Goal: Book appointment/travel/reservation

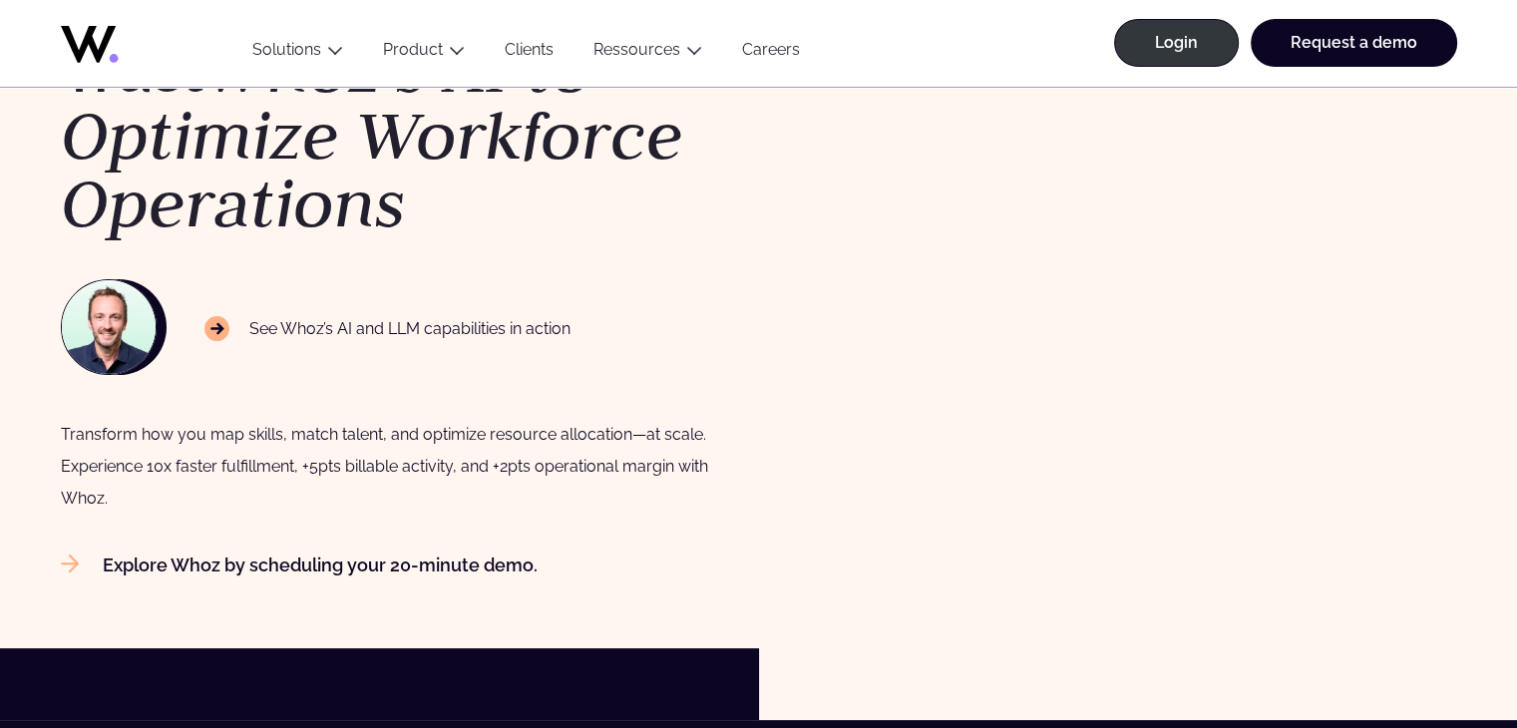
scroll to position [698, 0]
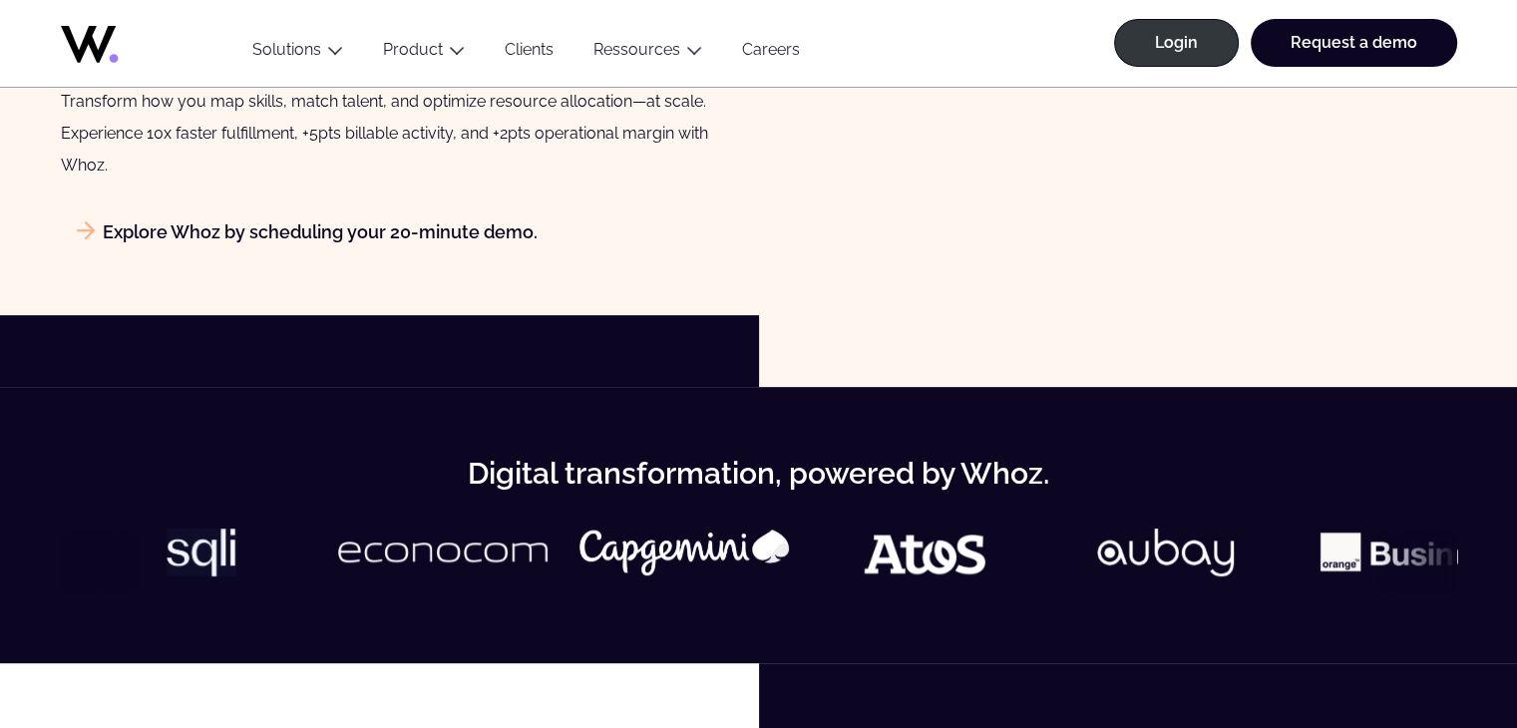
click at [408, 230] on link "Explore Whoz by scheduling your 20-minute demo." at bounding box center [299, 231] width 477 height 21
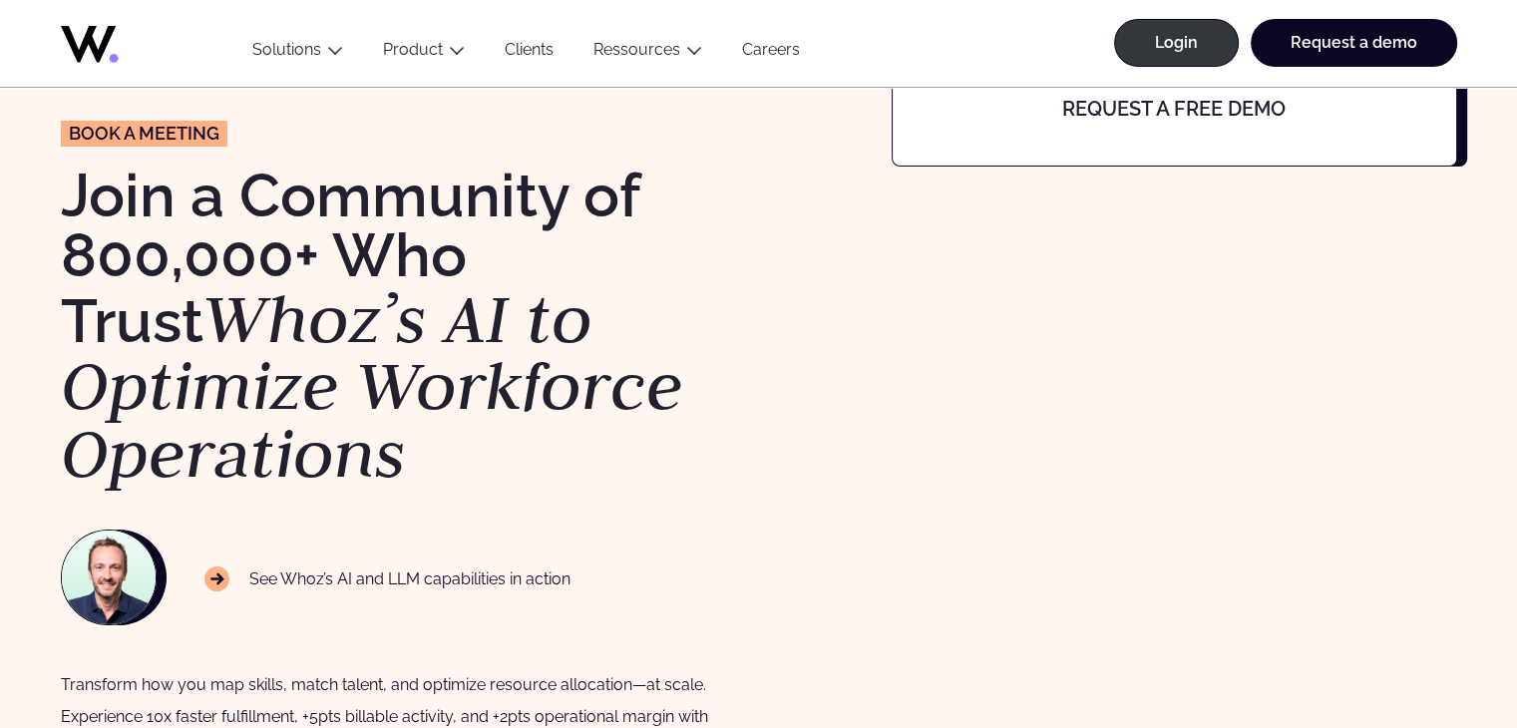
scroll to position [199, 0]
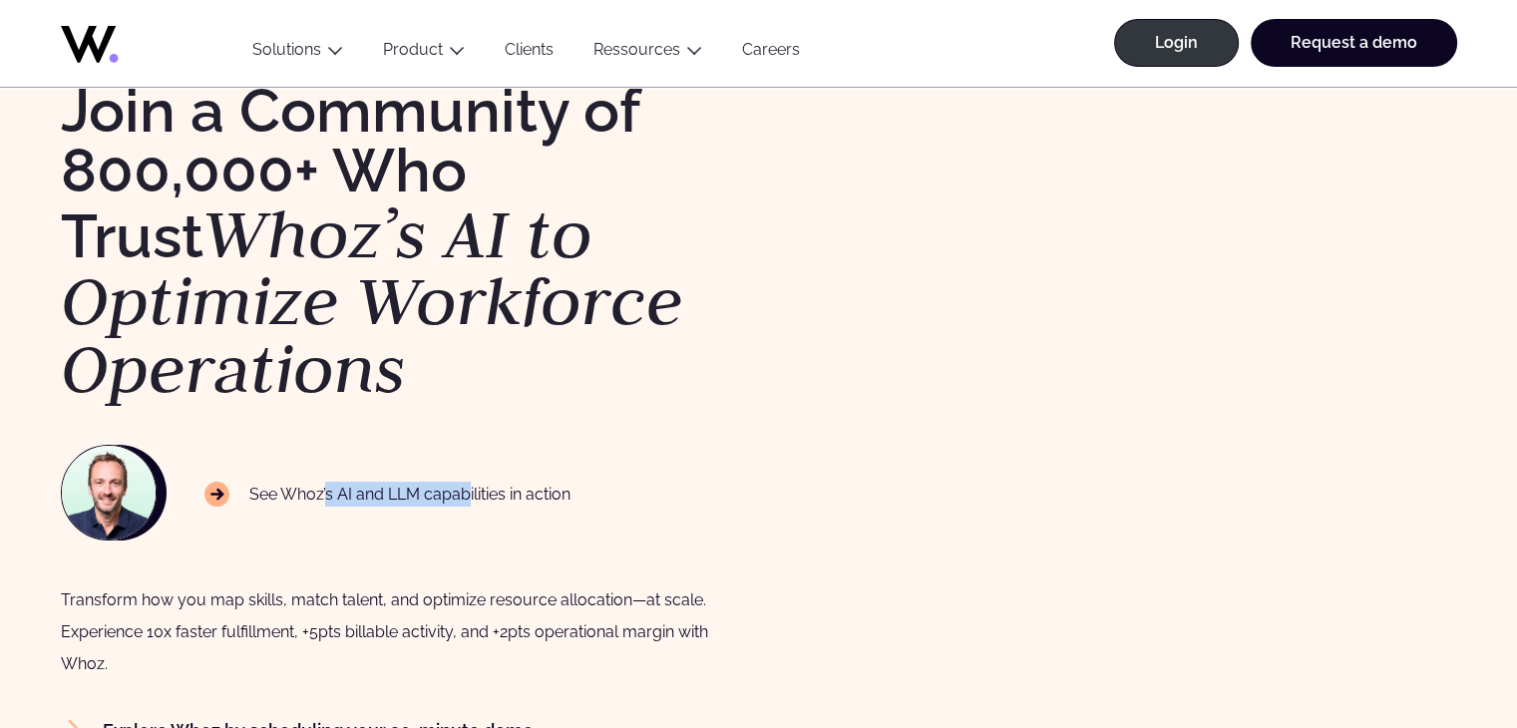
drag, startPoint x: 368, startPoint y: 494, endPoint x: 576, endPoint y: 496, distance: 208.4
click at [483, 496] on p "See Whoz’s AI and LLM capabilities in action" at bounding box center [387, 495] width 367 height 26
drag, startPoint x: 476, startPoint y: 496, endPoint x: 420, endPoint y: 496, distance: 55.8
click at [421, 496] on div "See Whoz’s AI and LLM capabilities in action" at bounding box center [400, 493] width 678 height 96
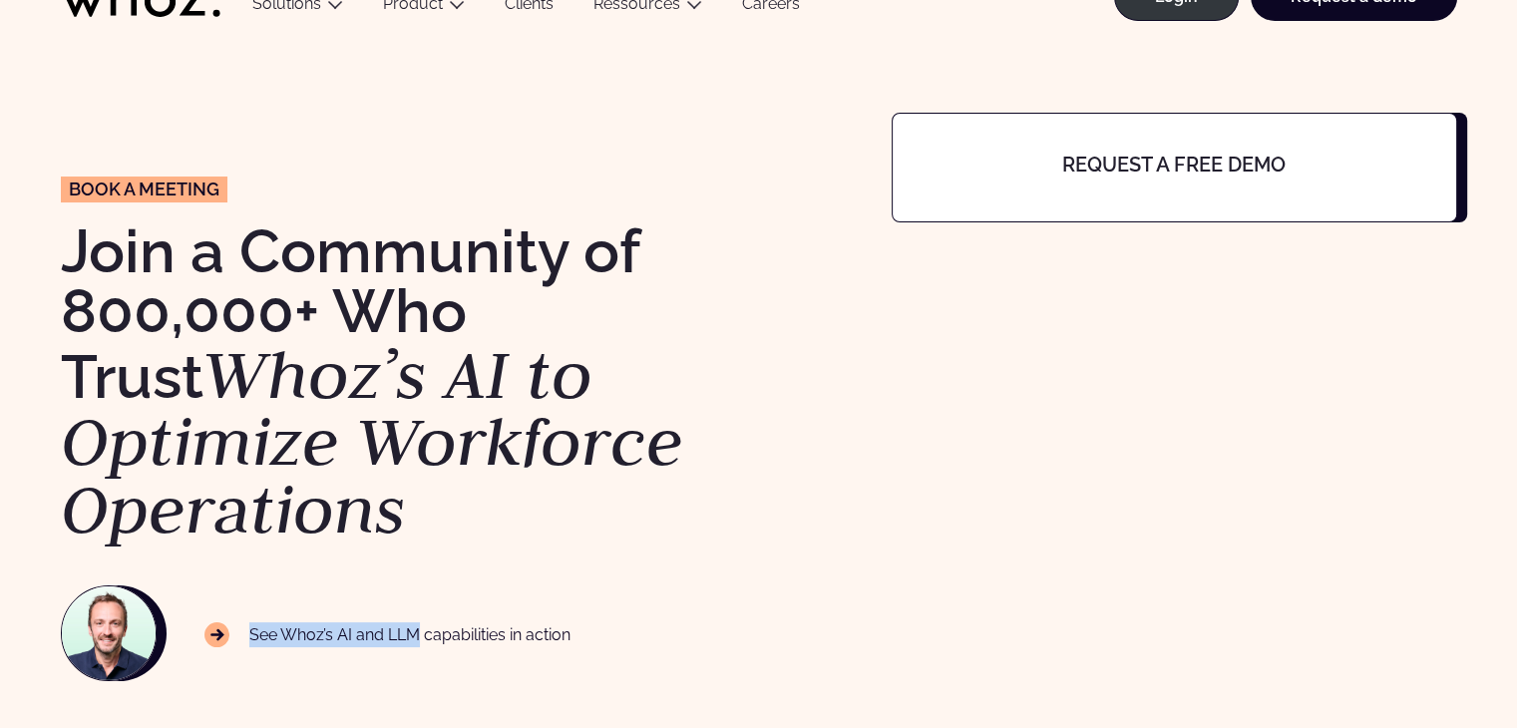
scroll to position [0, 0]
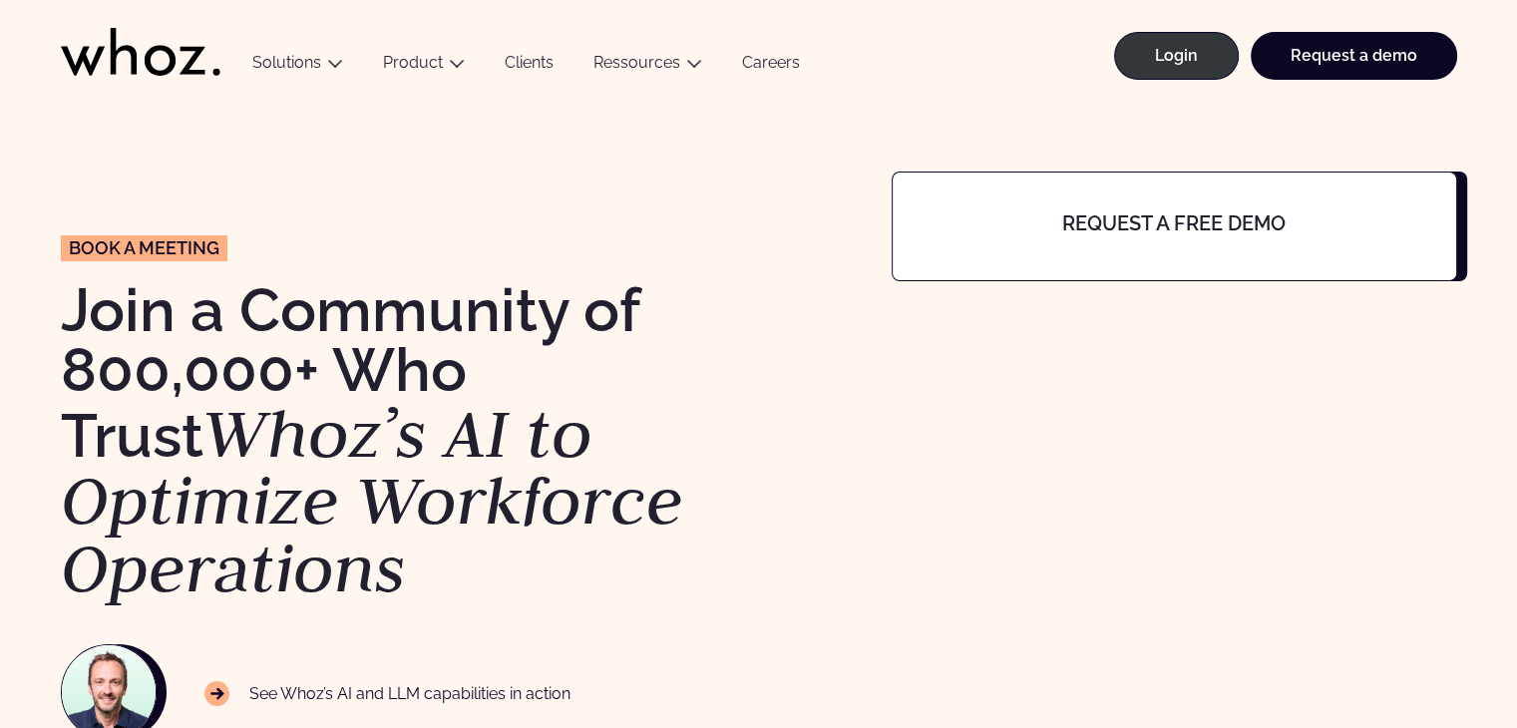
click at [1194, 221] on h4 "Request a free demo" at bounding box center [1173, 223] width 439 height 22
click at [1268, 212] on h4 "Request a free demo" at bounding box center [1173, 223] width 439 height 22
click at [1454, 204] on div "Request a free demo" at bounding box center [1173, 227] width 565 height 110
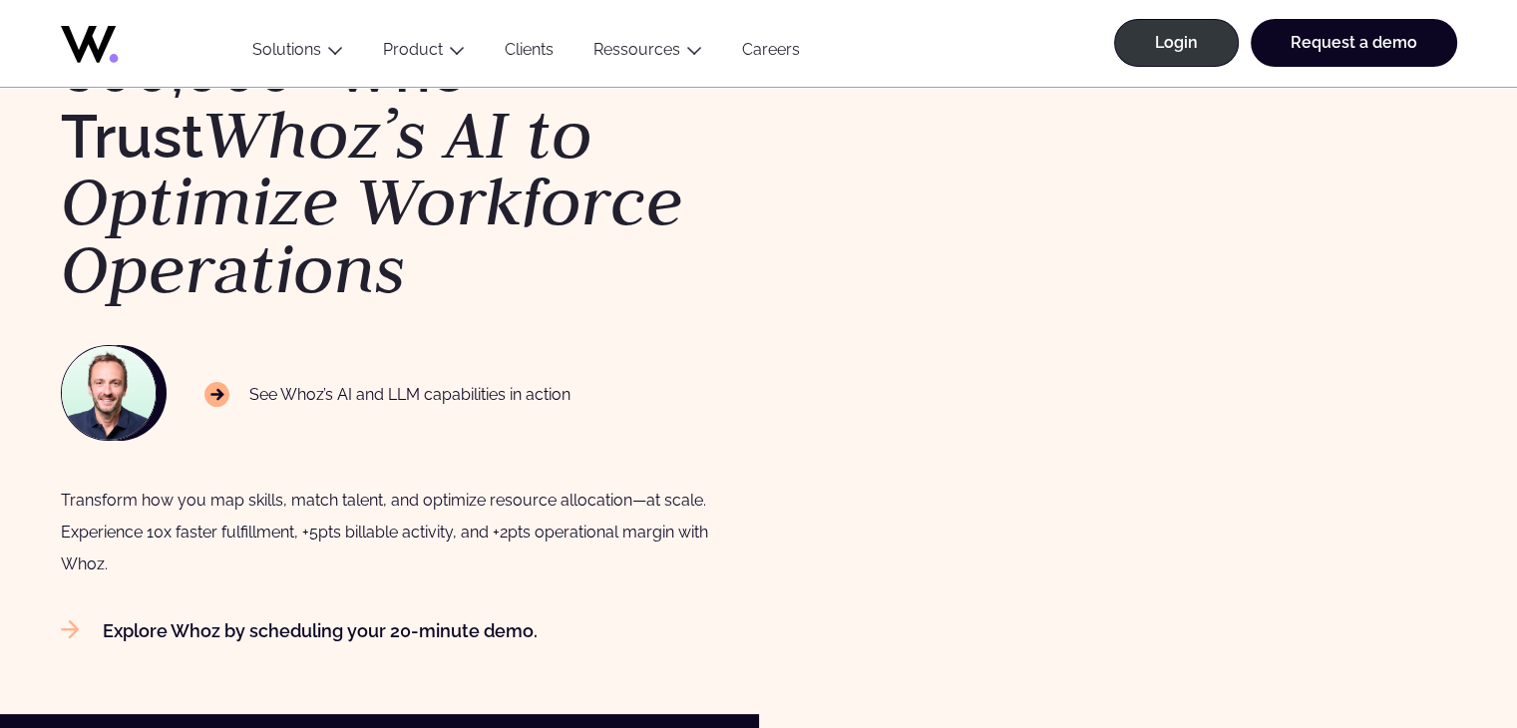
scroll to position [598, 0]
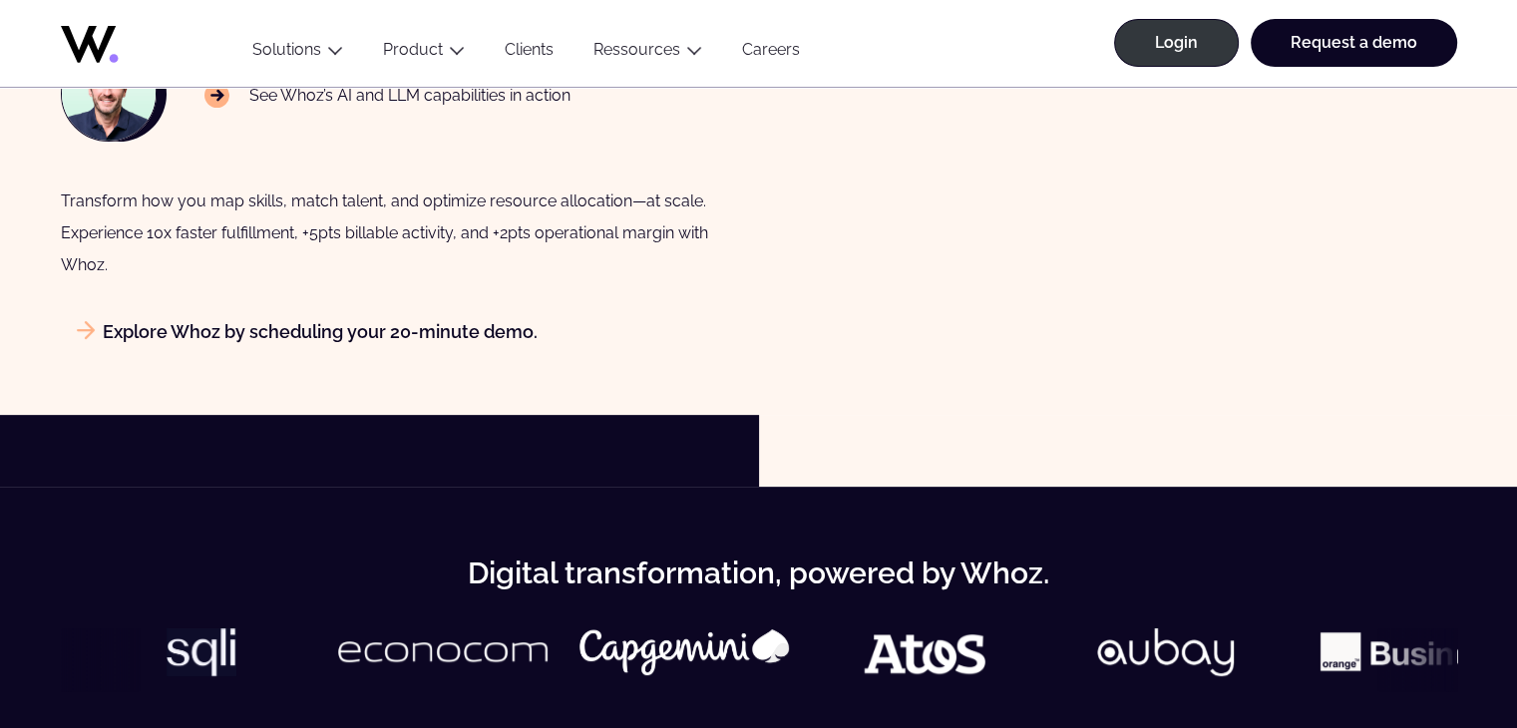
click at [319, 328] on link "Explore Whoz by scheduling your 20-minute demo." at bounding box center [299, 331] width 477 height 21
click at [432, 337] on link "Explore Whoz by scheduling your 20-minute demo." at bounding box center [299, 331] width 477 height 21
click at [553, 487] on div "Digital transformation, powered by Whoz." at bounding box center [758, 624] width 1517 height 275
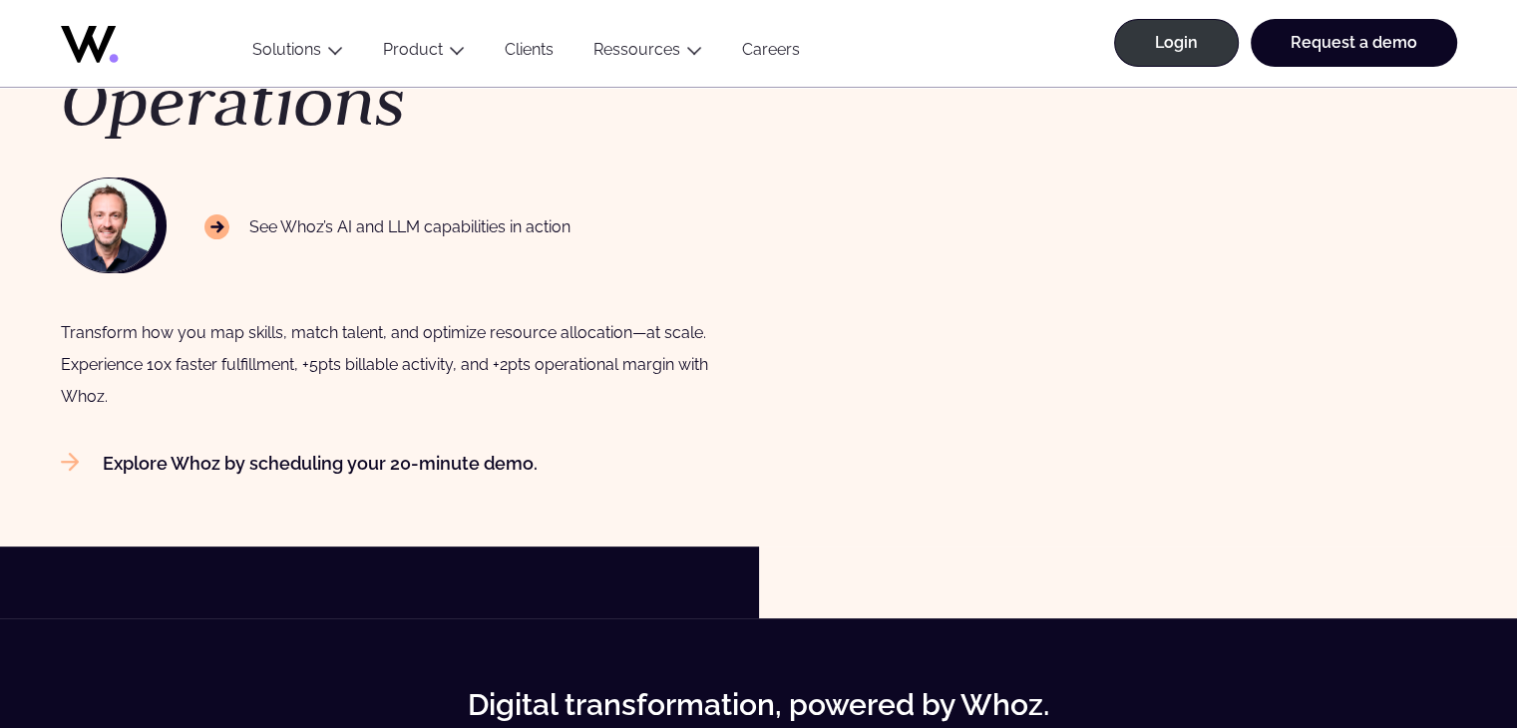
scroll to position [499, 0]
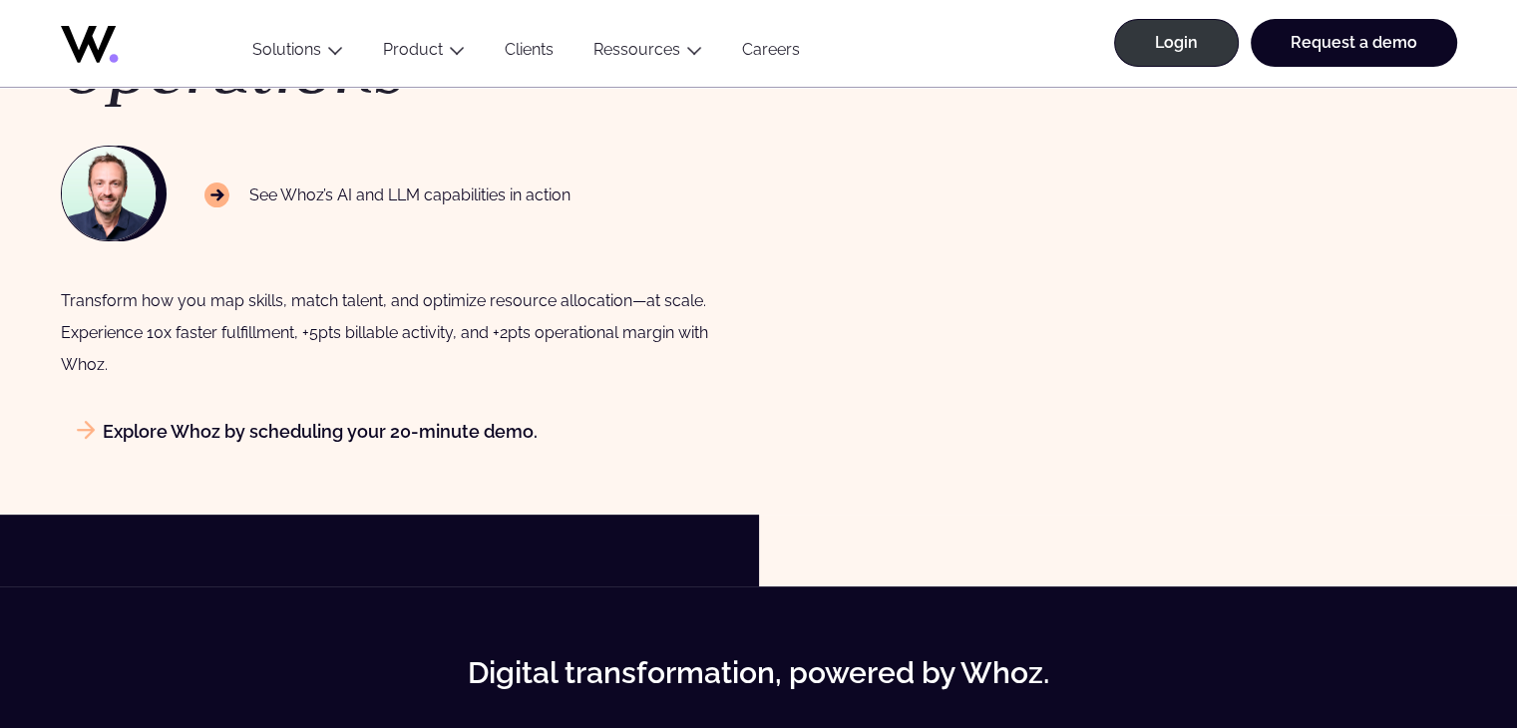
click at [80, 423] on icon at bounding box center [86, 430] width 18 height 18
click at [100, 433] on link "Explore Whoz by scheduling your 20-minute demo." at bounding box center [299, 431] width 477 height 21
click at [125, 430] on link "Explore Whoz by scheduling your 20-minute demo." at bounding box center [299, 431] width 477 height 21
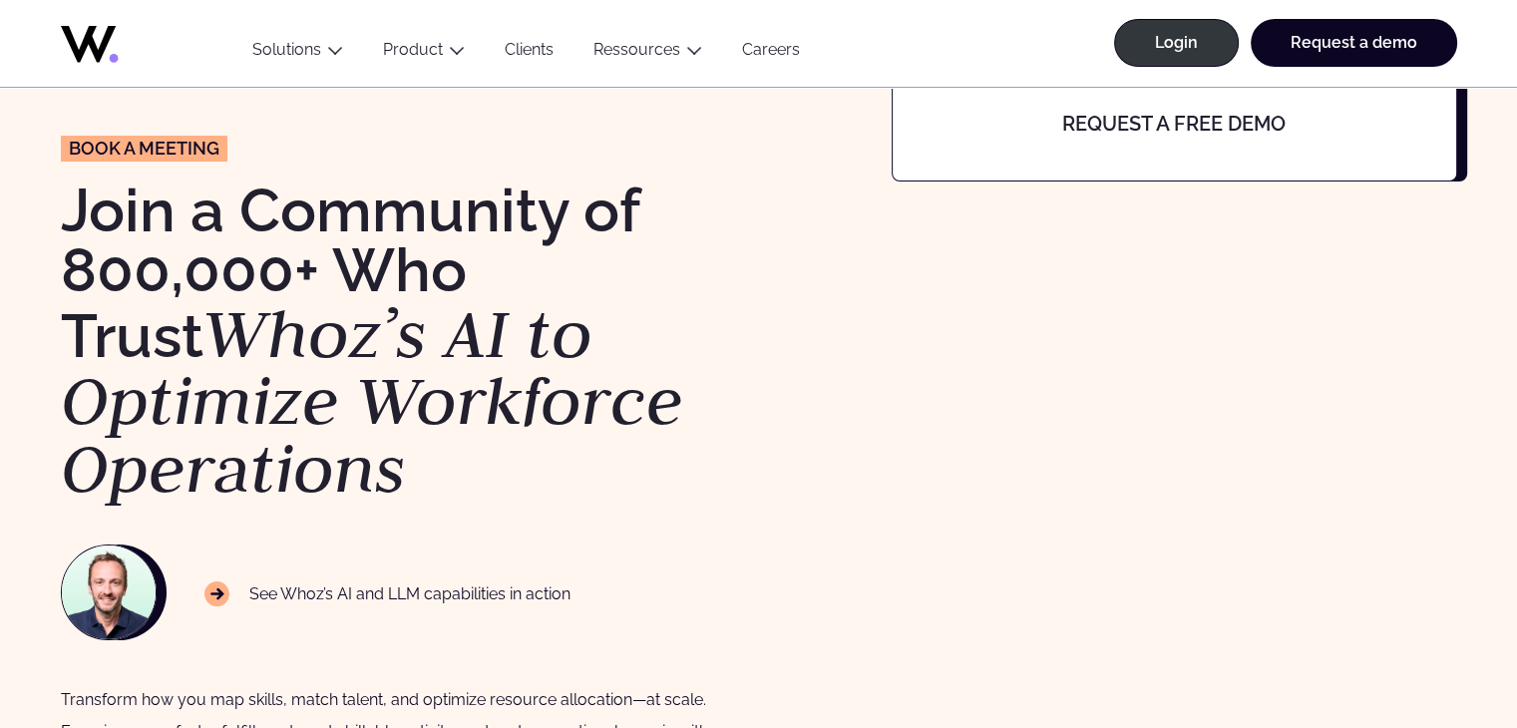
scroll to position [0, 0]
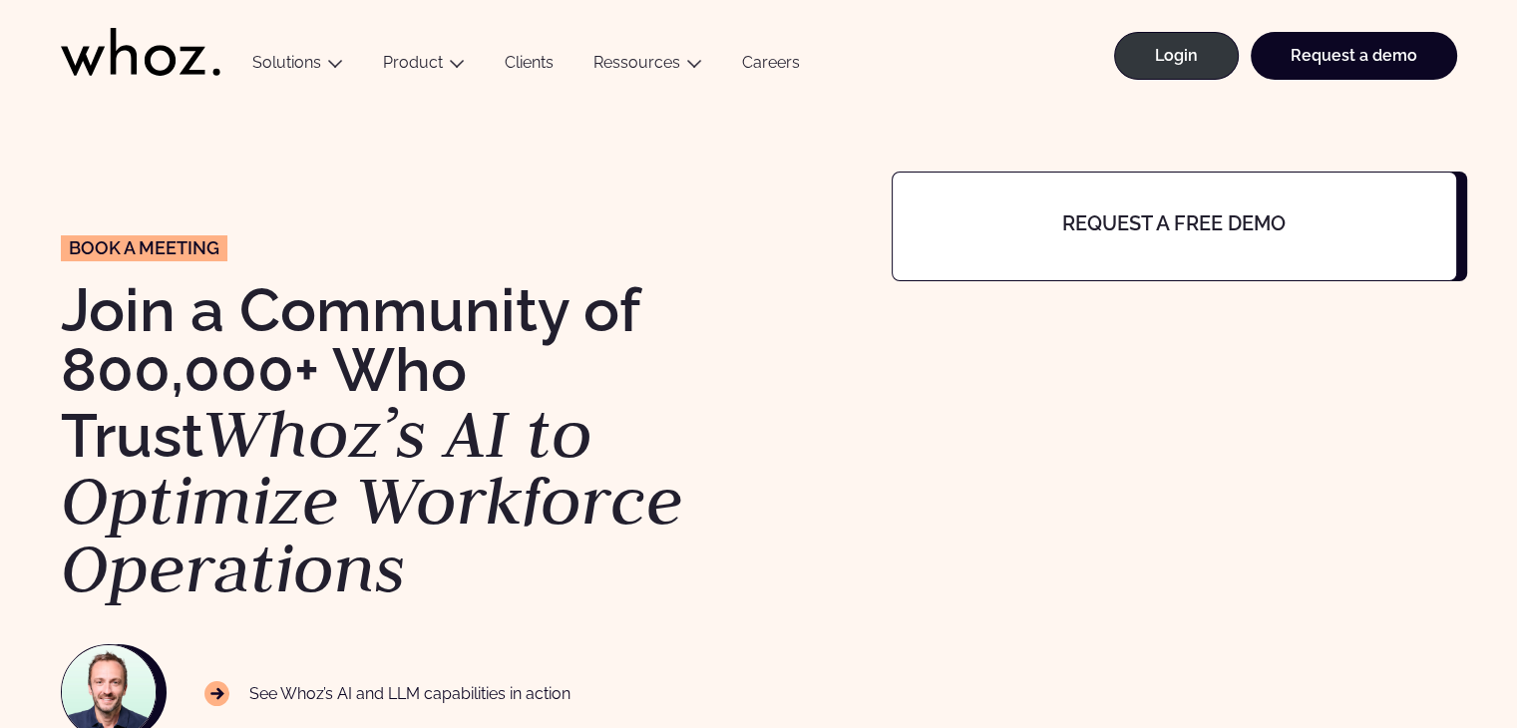
click at [877, 520] on div "Book a meeting Join a Community of 800,000+ Who Trust Whoz’s AI to Optimize Wor…" at bounding box center [759, 557] width 1396 height 770
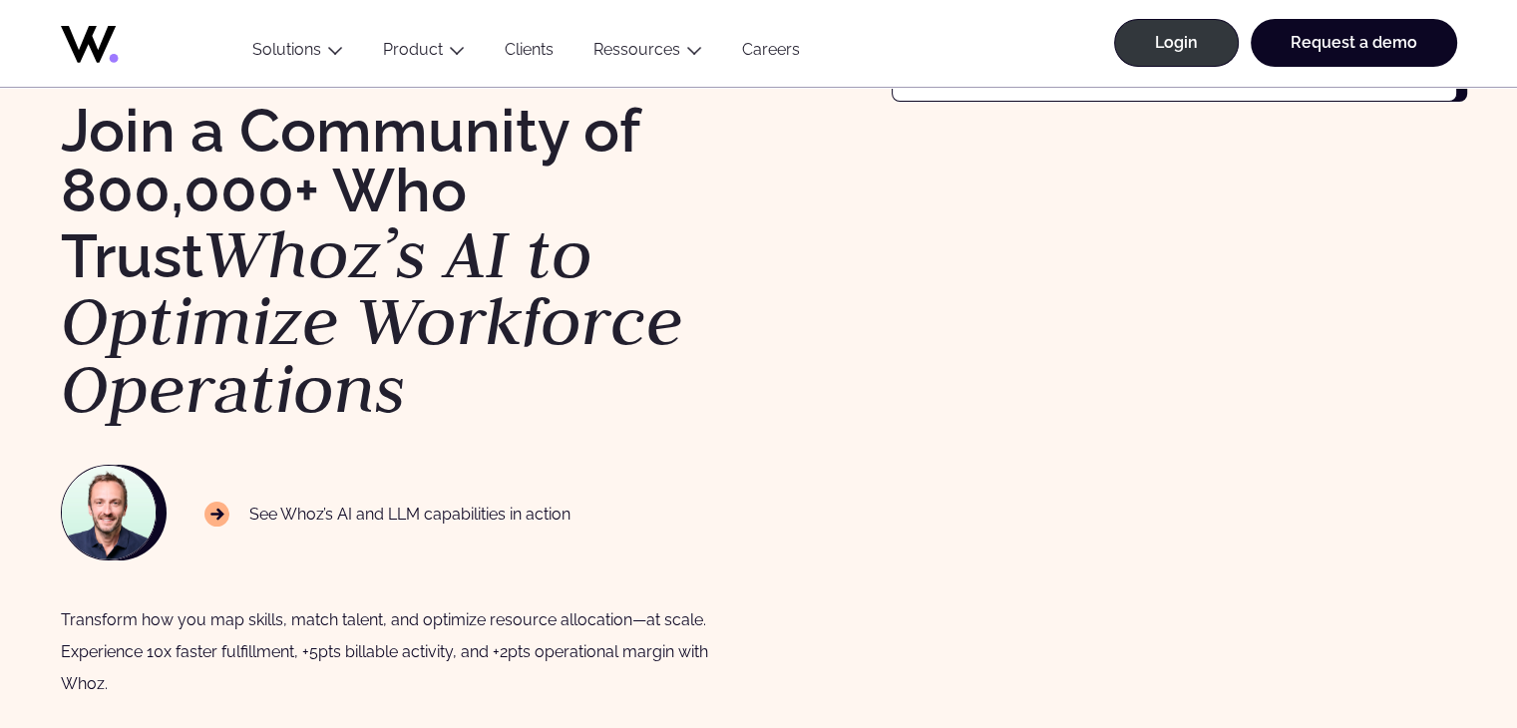
scroll to position [100, 0]
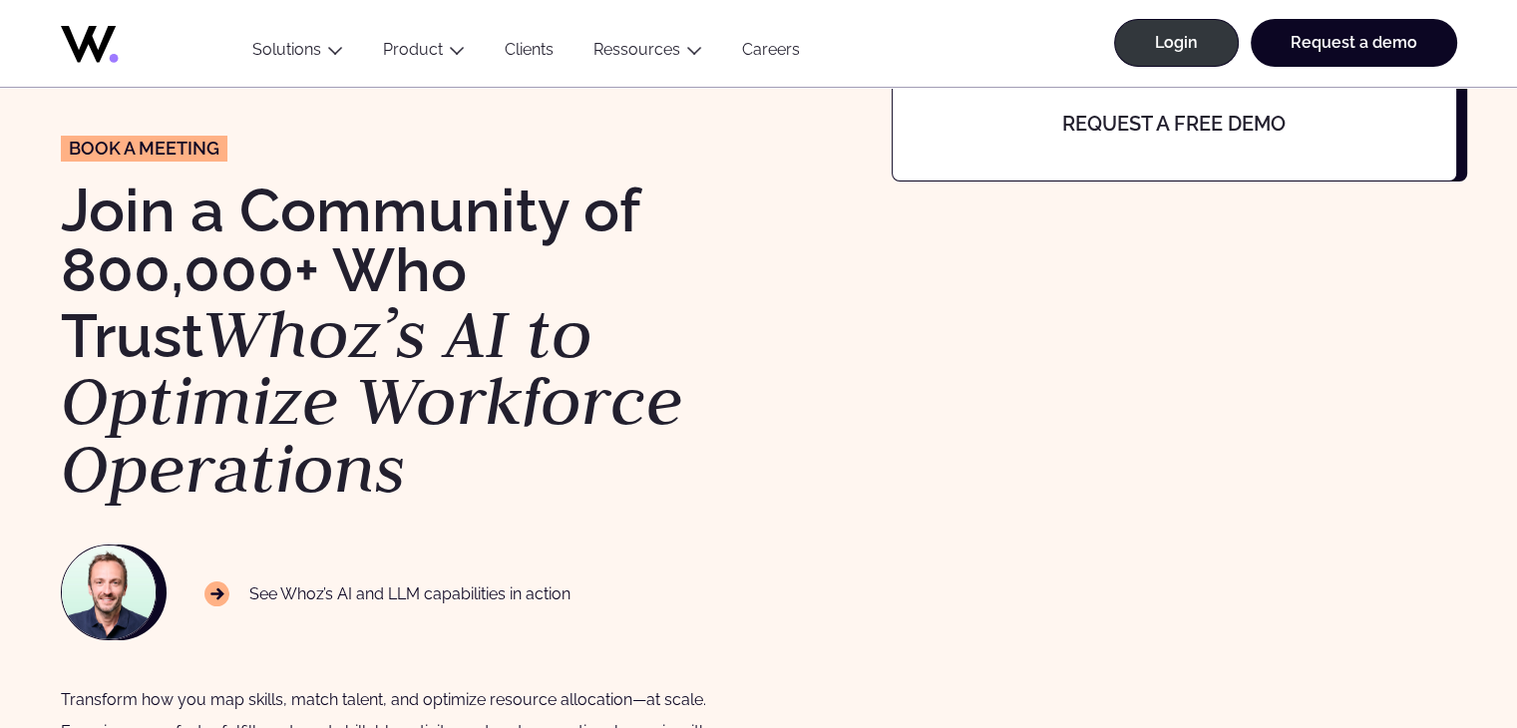
drag, startPoint x: 159, startPoint y: 147, endPoint x: 165, endPoint y: 400, distance: 253.3
click at [157, 147] on span "Book a meeting" at bounding box center [144, 149] width 151 height 18
click at [182, 440] on em "Whoz’s AI to Optimize Workforce Operations" at bounding box center [372, 400] width 622 height 222
click at [136, 591] on img at bounding box center [109, 592] width 94 height 94
click at [219, 591] on icon at bounding box center [217, 594] width 14 height 12
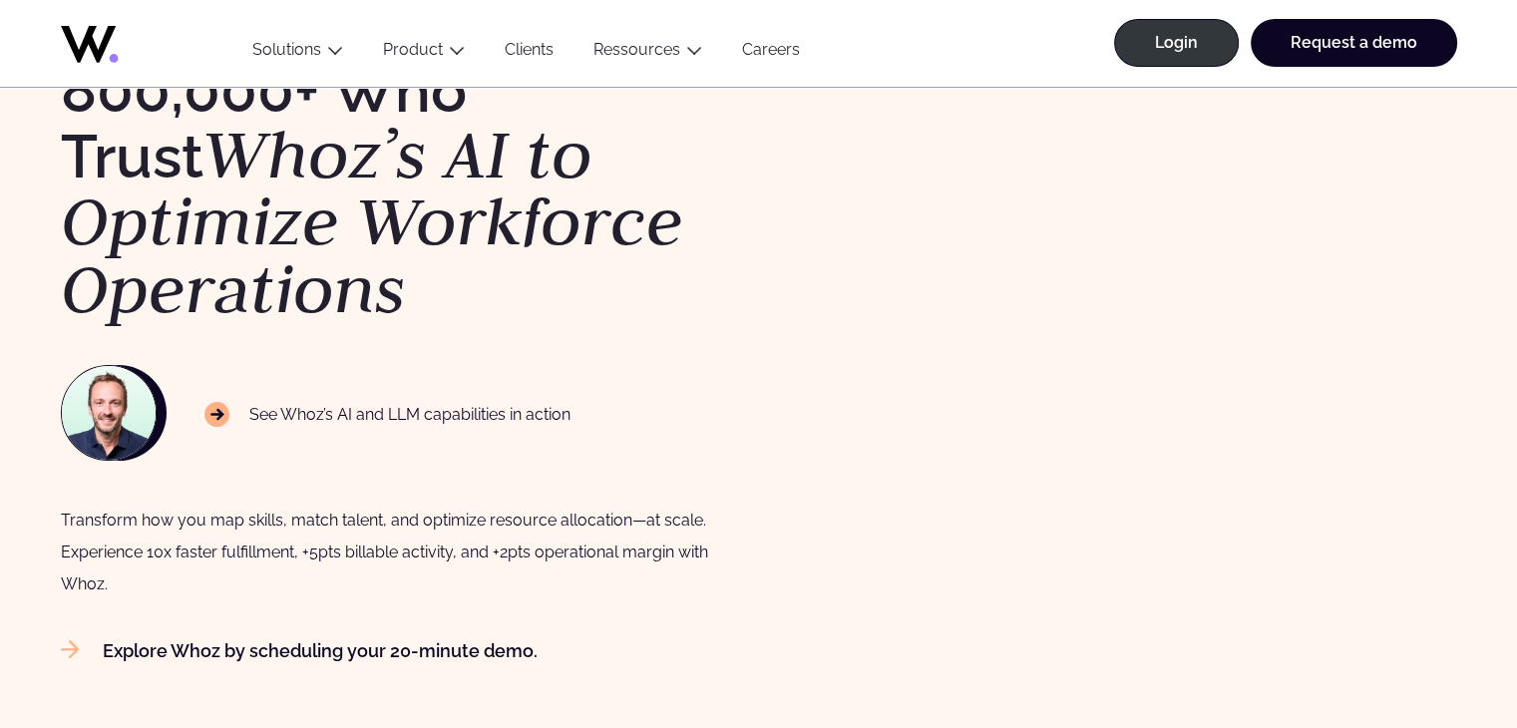
scroll to position [399, 0]
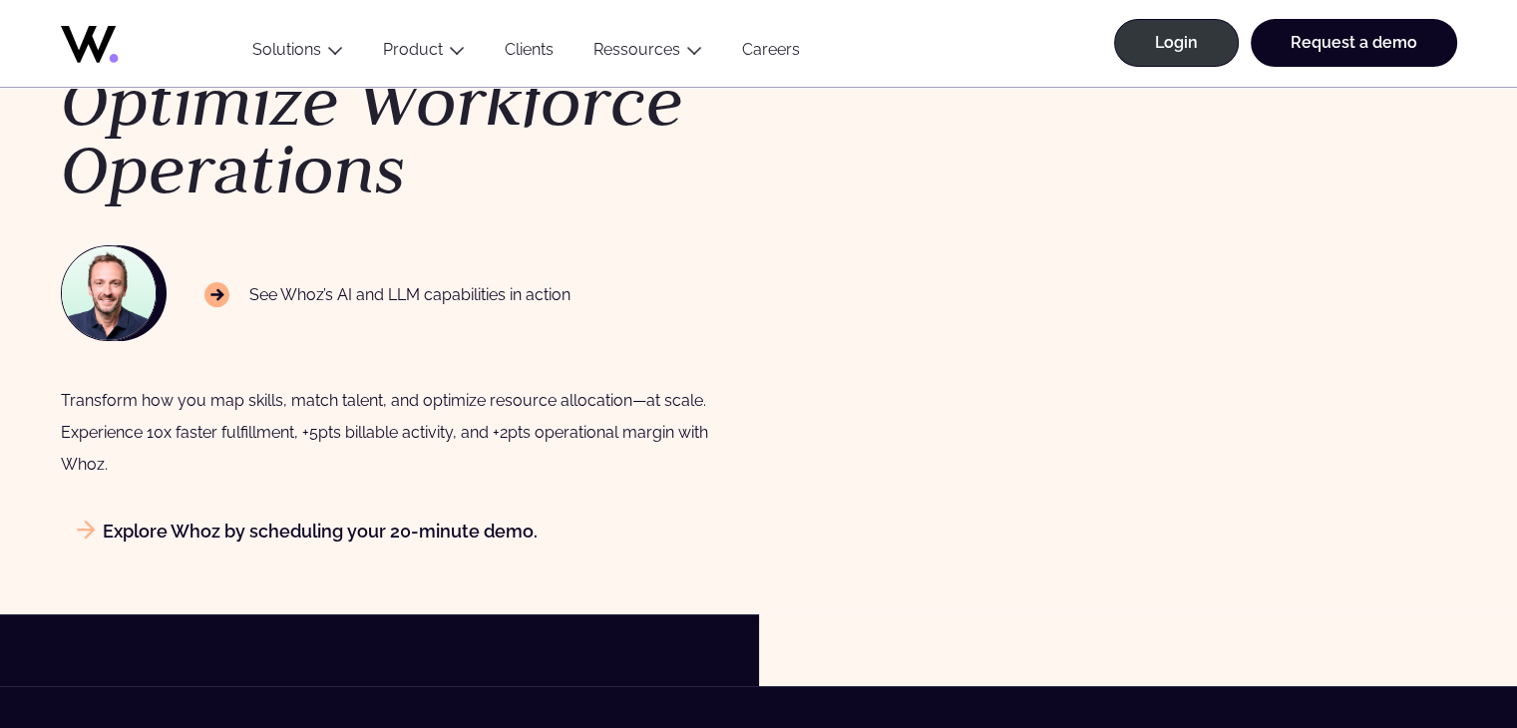
click at [143, 527] on link "Explore Whoz by scheduling your 20-minute demo." at bounding box center [299, 530] width 477 height 21
click at [64, 528] on link "Explore Whoz by scheduling your 20-minute demo." at bounding box center [299, 530] width 477 height 21
click at [92, 527] on icon at bounding box center [86, 529] width 18 height 18
drag, startPoint x: 92, startPoint y: 527, endPoint x: 588, endPoint y: 397, distance: 513.4
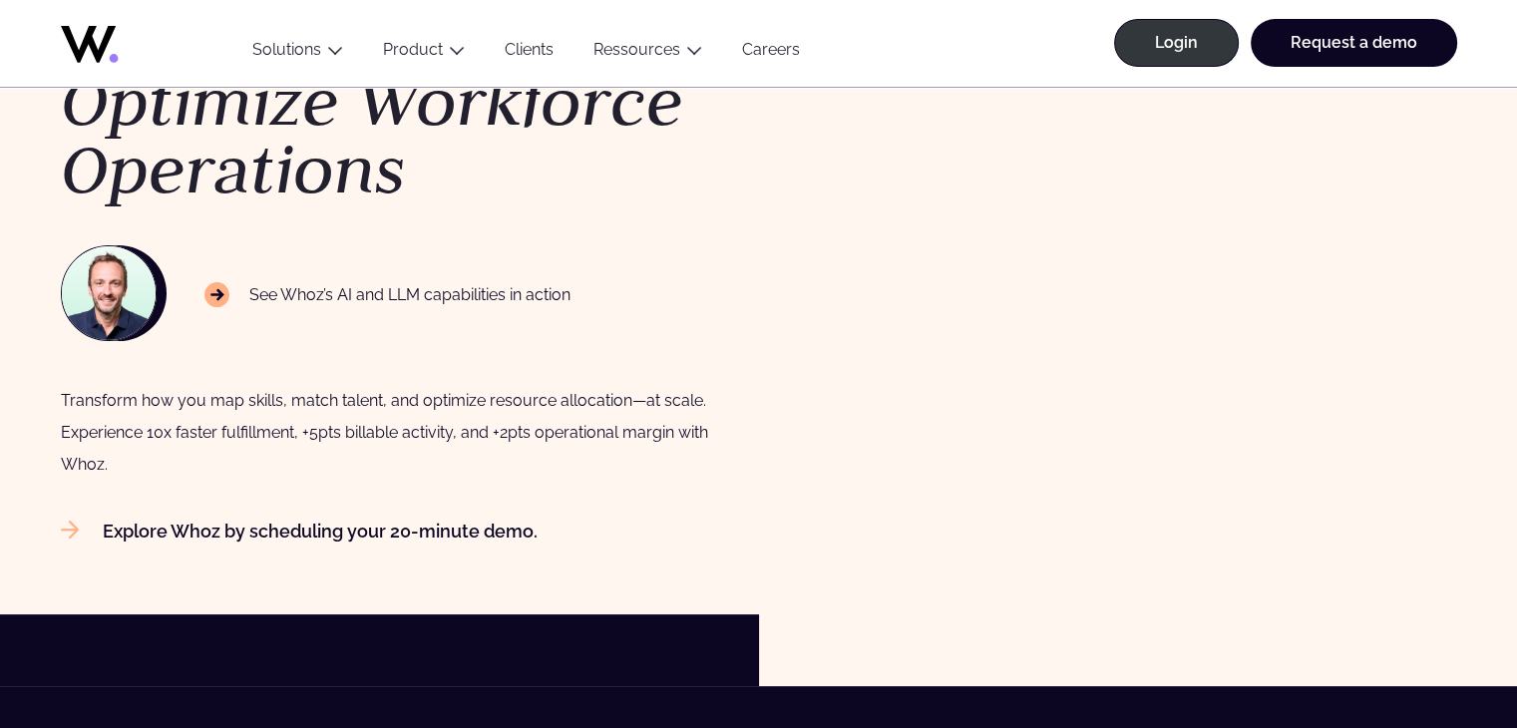
click at [677, 370] on div "See Whoz’s AI and LLM capabilities in action Transform how you map skills, matc…" at bounding box center [400, 362] width 678 height 235
